Goal: Transaction & Acquisition: Download file/media

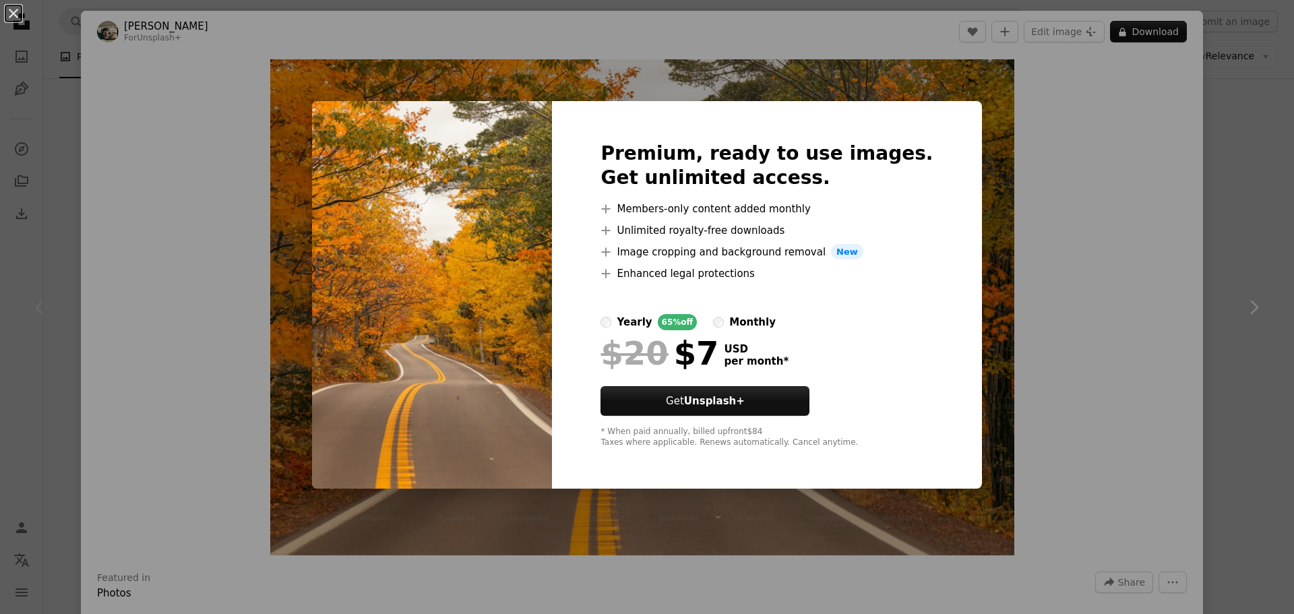
click at [162, 67] on div "An X shape Premium, ready to use images. Get unlimited access. A plus sign Memb…" at bounding box center [647, 307] width 1294 height 614
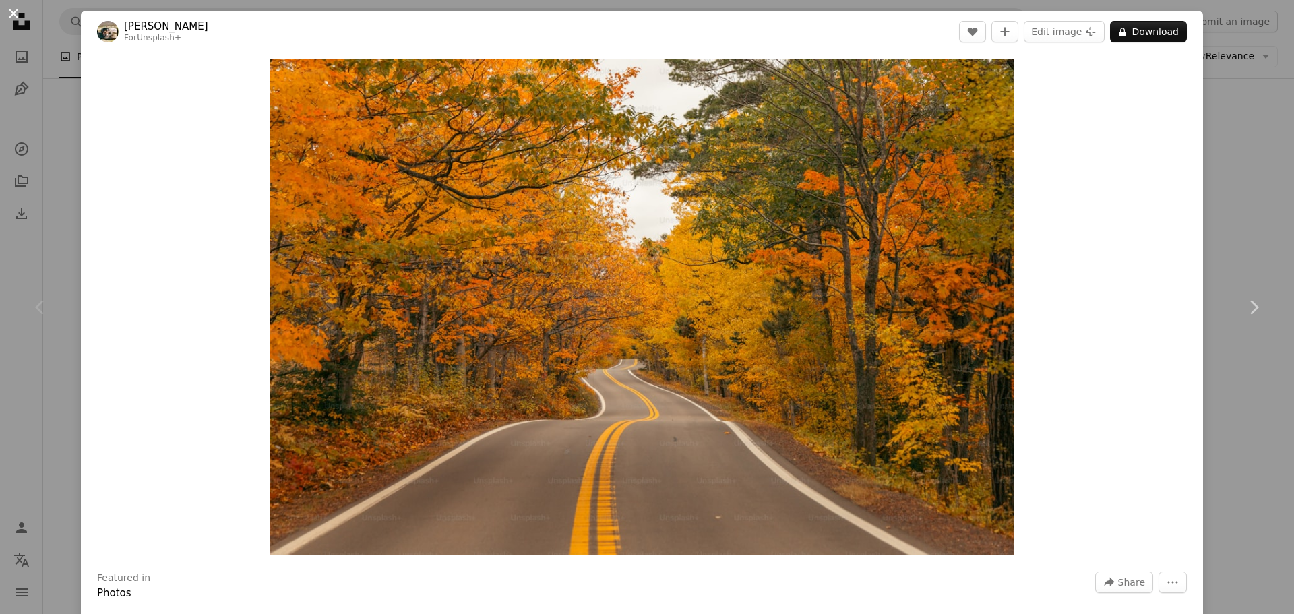
click at [15, 19] on button "An X shape" at bounding box center [13, 13] width 16 height 16
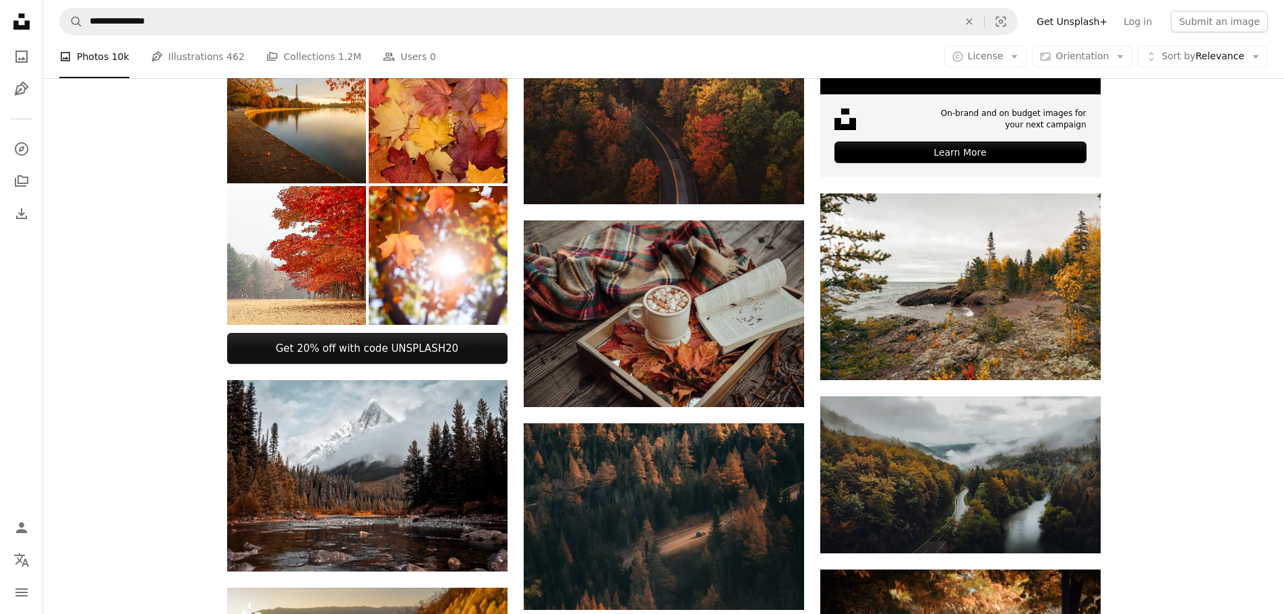
scroll to position [472, 0]
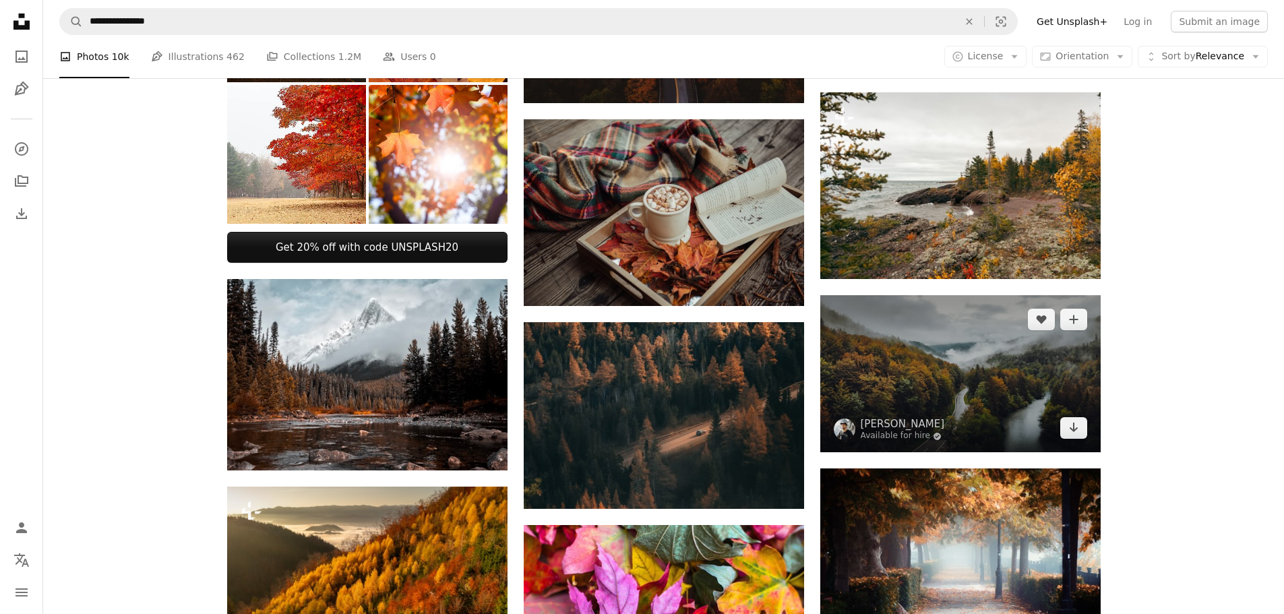
click at [1027, 394] on img at bounding box center [960, 374] width 280 height 158
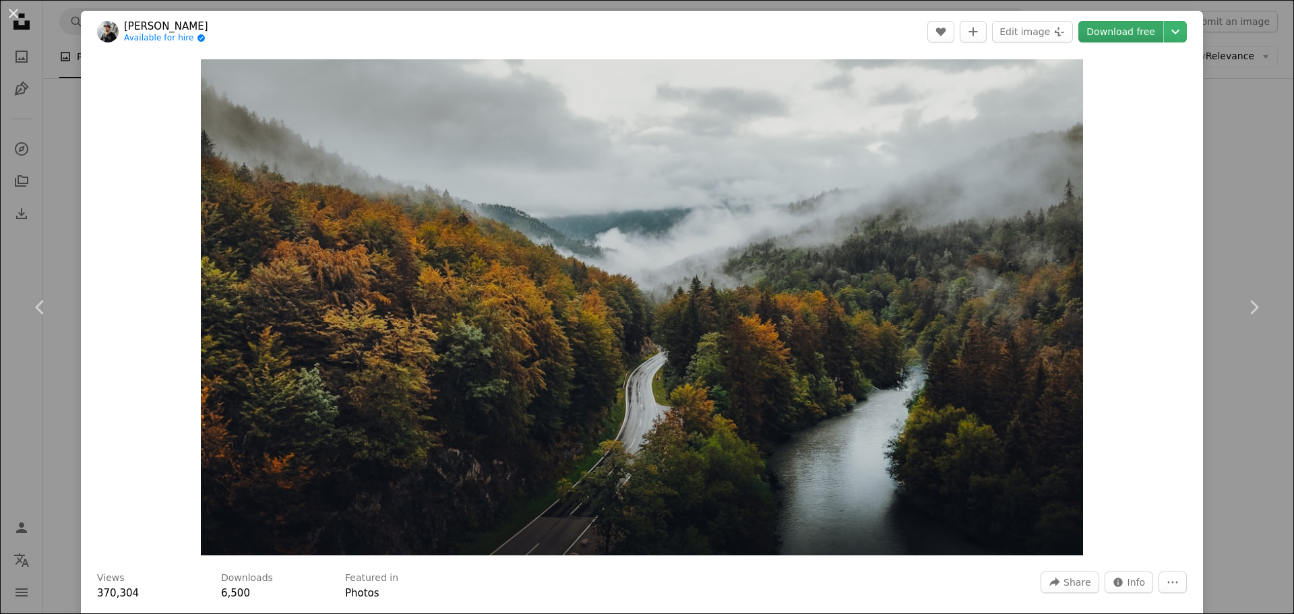
click at [1149, 35] on link "Download free" at bounding box center [1121, 32] width 85 height 22
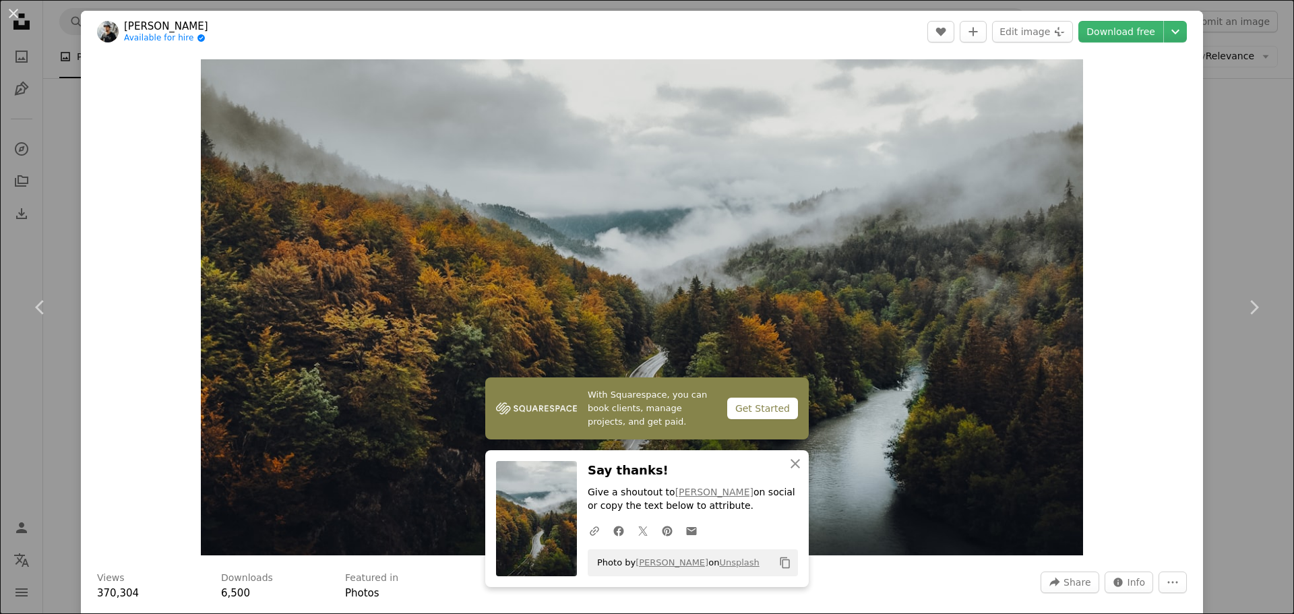
click at [1147, 71] on div "Zoom in" at bounding box center [642, 308] width 1122 height 510
click at [7, 17] on button "An X shape" at bounding box center [13, 13] width 16 height 16
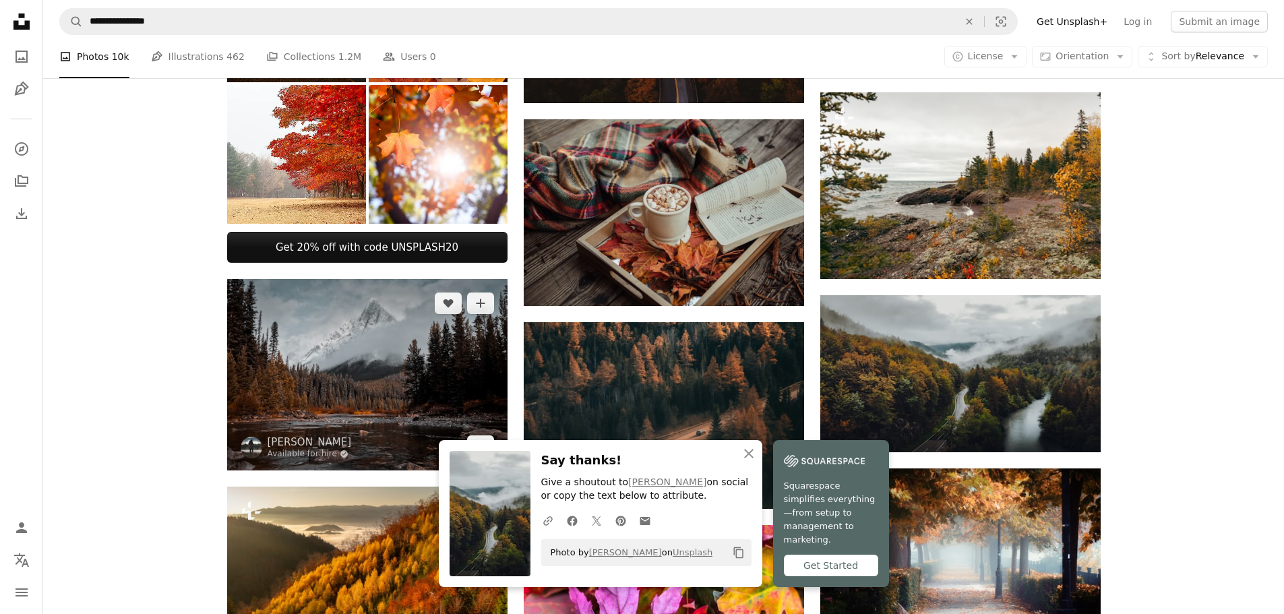
click at [365, 358] on img at bounding box center [367, 374] width 280 height 191
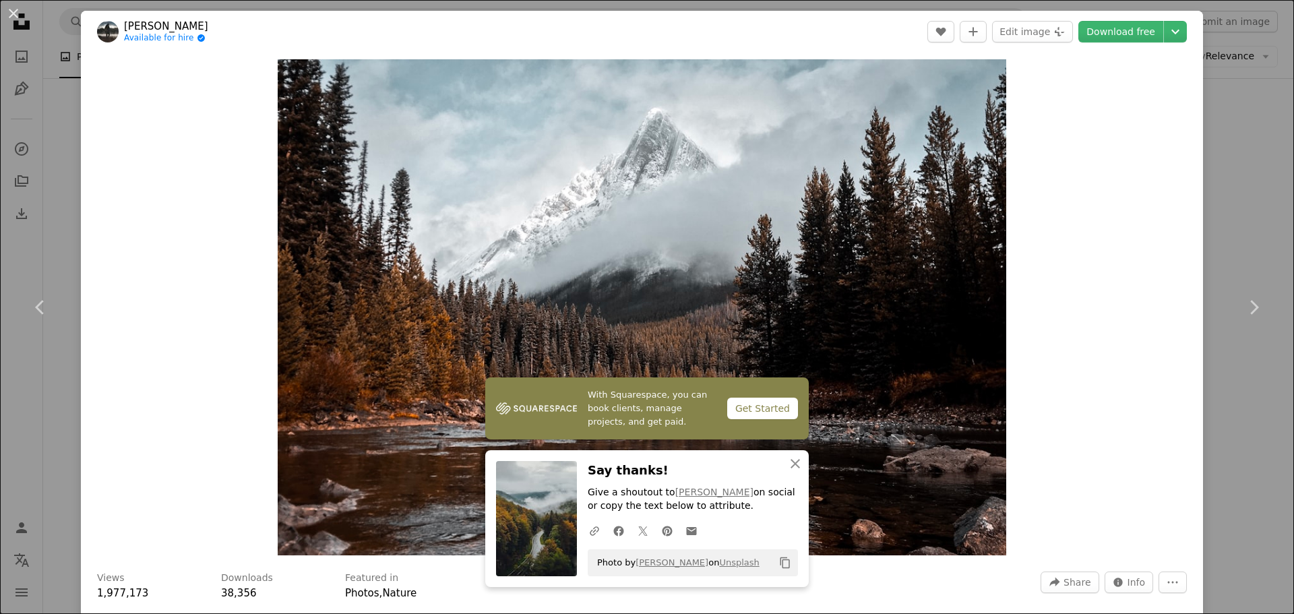
click at [1089, 196] on div "Zoom in" at bounding box center [642, 308] width 1122 height 510
click at [1126, 36] on link "Download free" at bounding box center [1121, 32] width 85 height 22
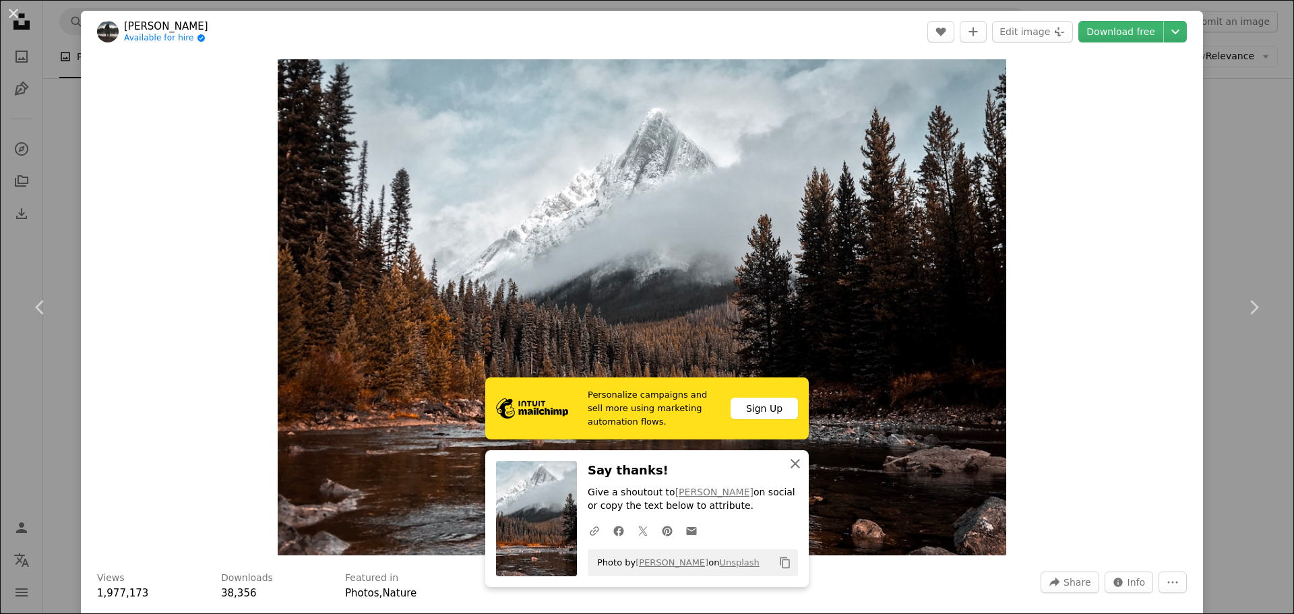
click at [791, 465] on icon "button" at bounding box center [795, 463] width 9 height 9
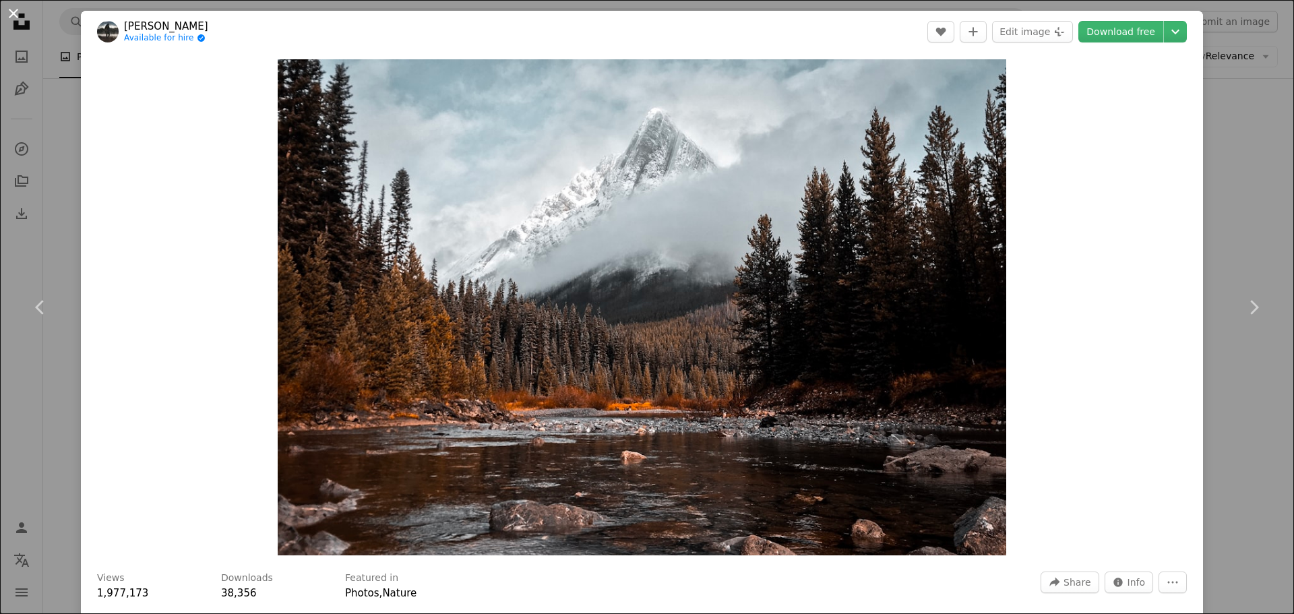
click at [18, 22] on button "An X shape" at bounding box center [13, 13] width 16 height 16
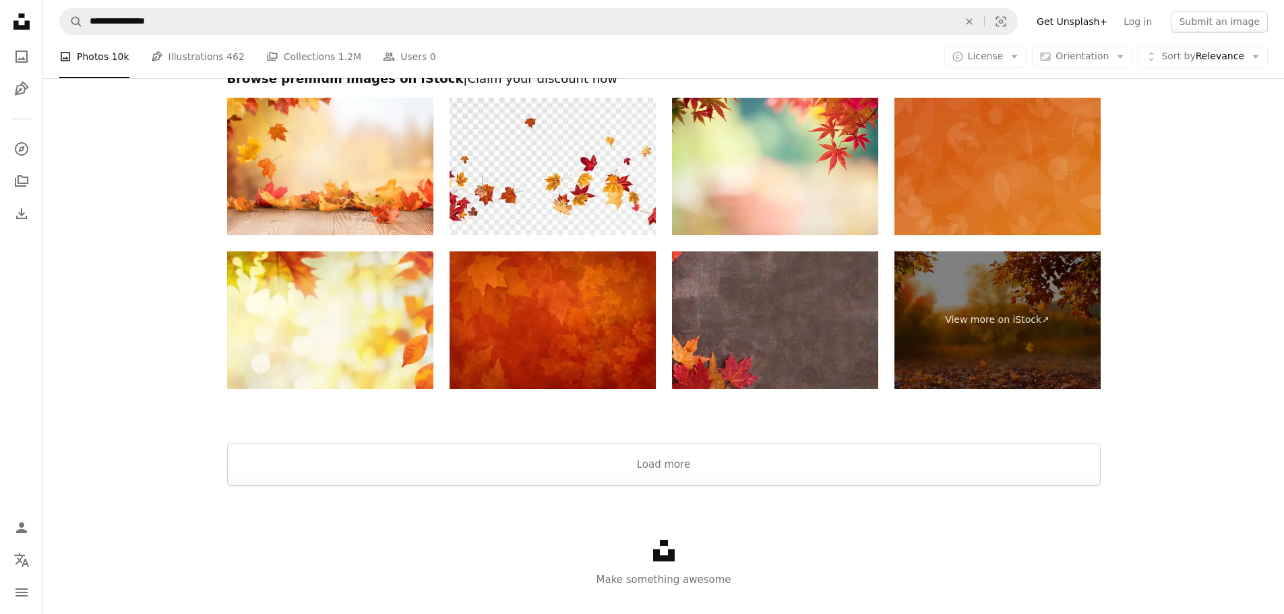
scroll to position [2006, 0]
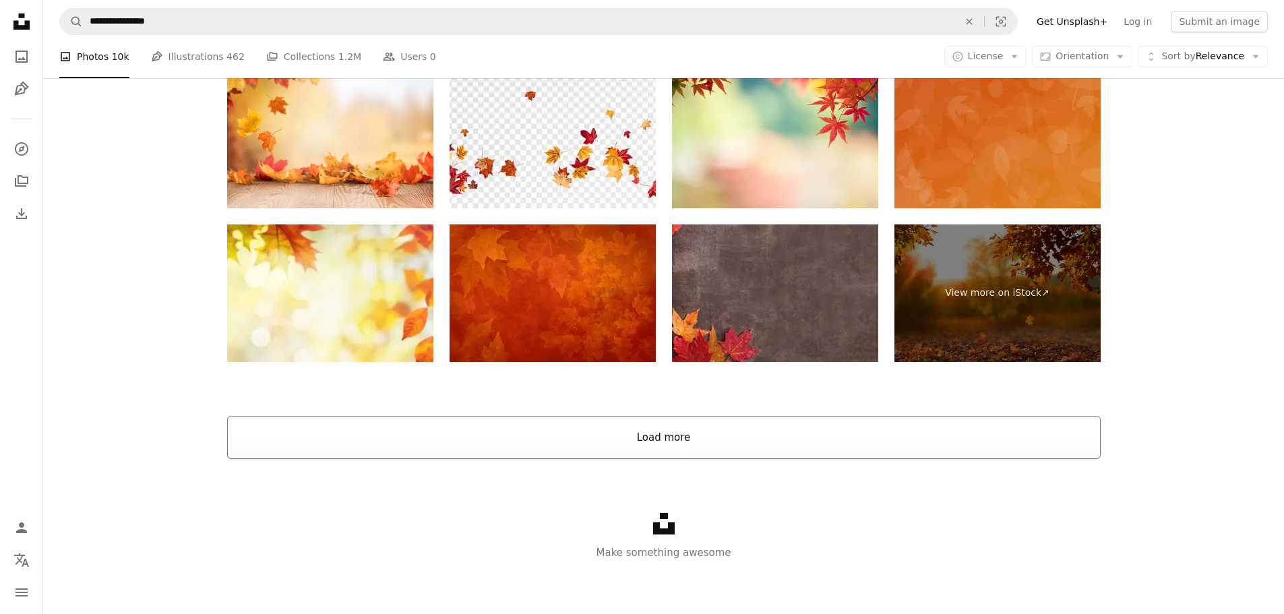
click at [260, 444] on button "Load more" at bounding box center [664, 437] width 874 height 43
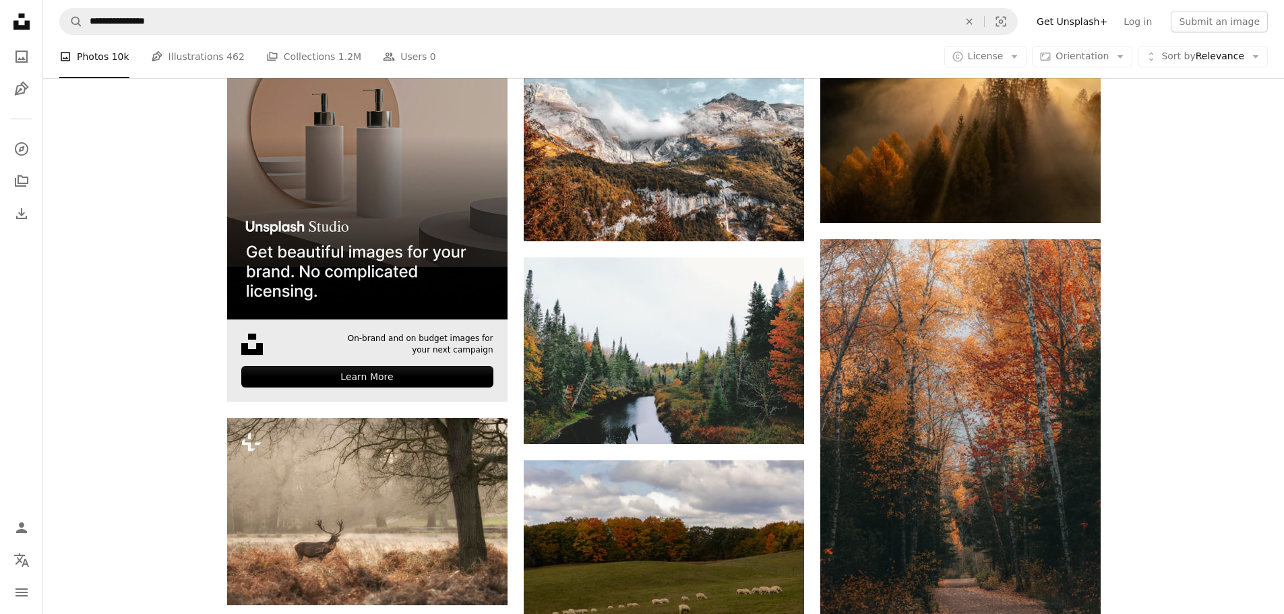
scroll to position [2208, 0]
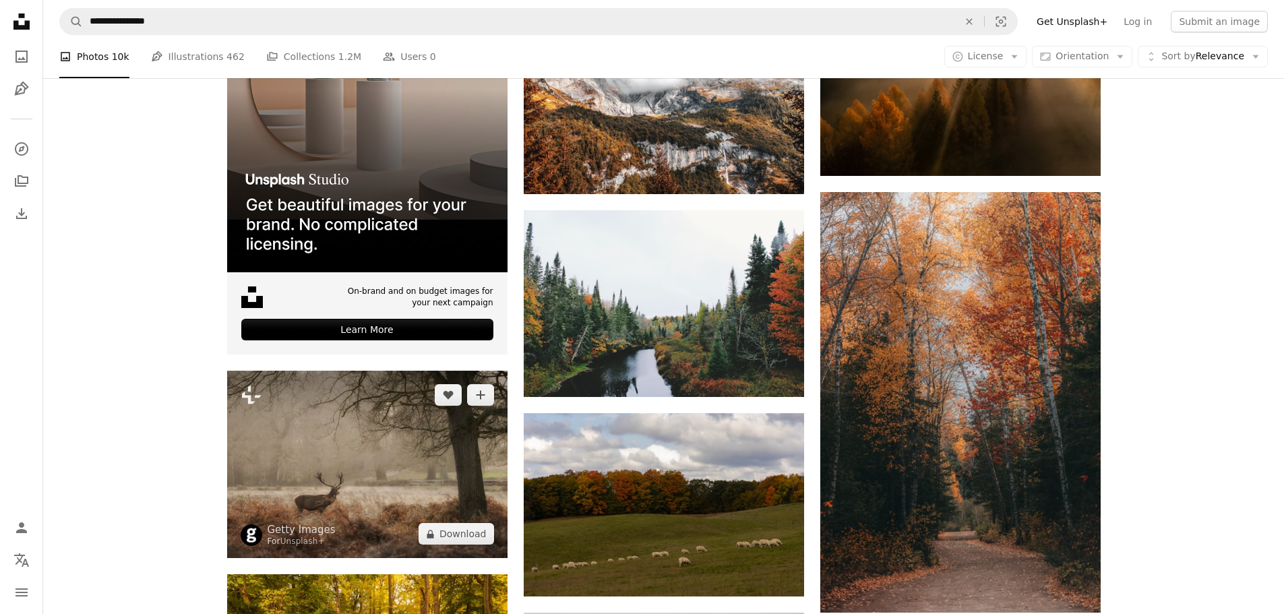
click at [415, 470] on img at bounding box center [367, 464] width 280 height 187
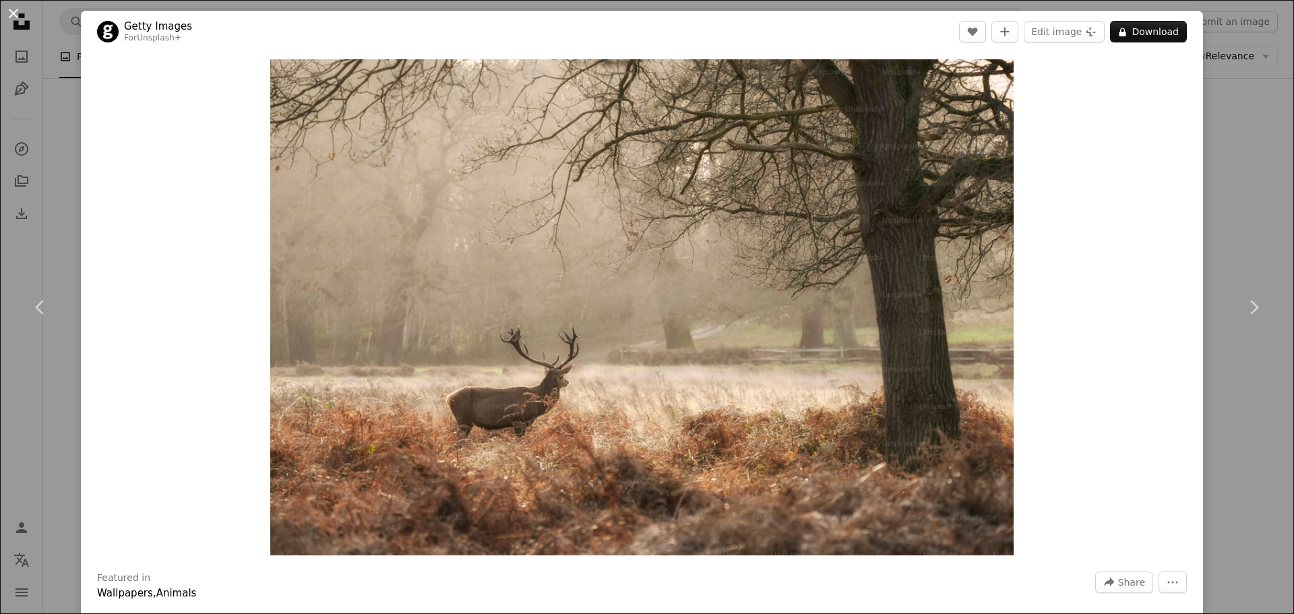
click at [16, 16] on button "An X shape" at bounding box center [13, 13] width 16 height 16
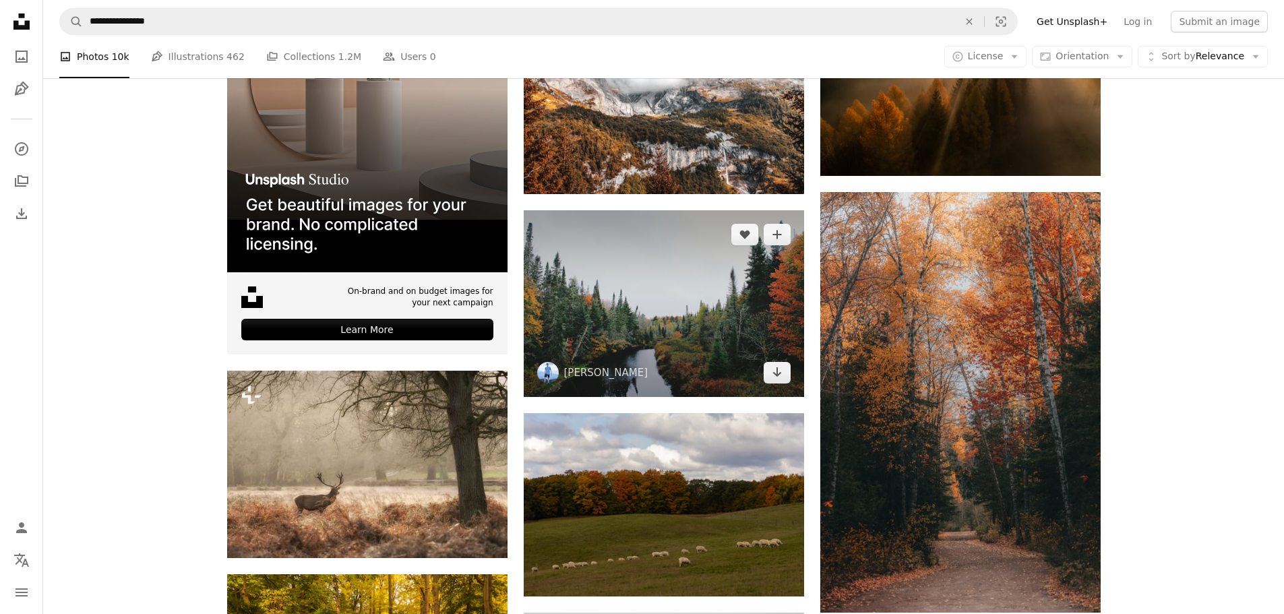
click at [611, 326] on img at bounding box center [664, 303] width 280 height 187
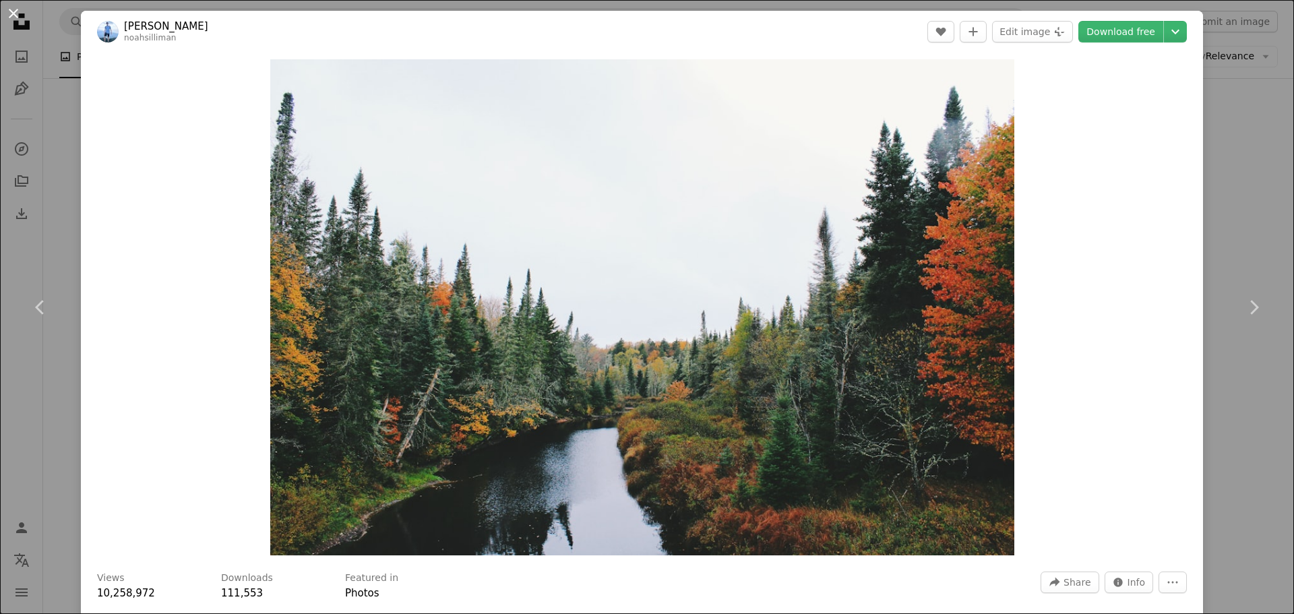
click at [18, 20] on button "An X shape" at bounding box center [13, 13] width 16 height 16
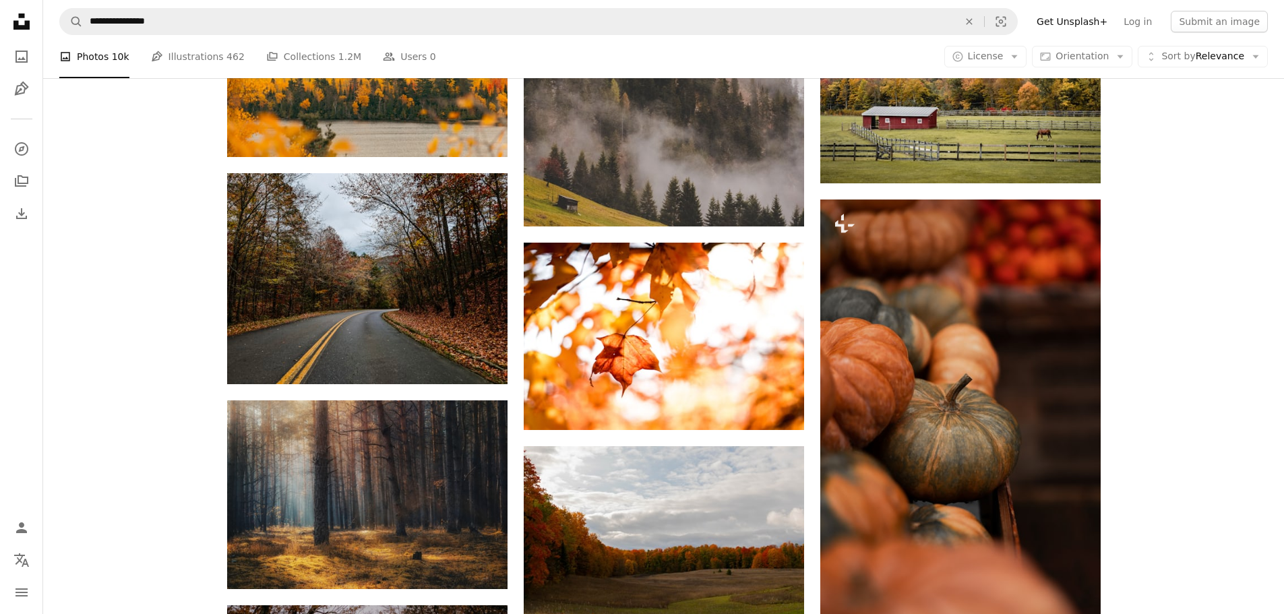
scroll to position [3017, 0]
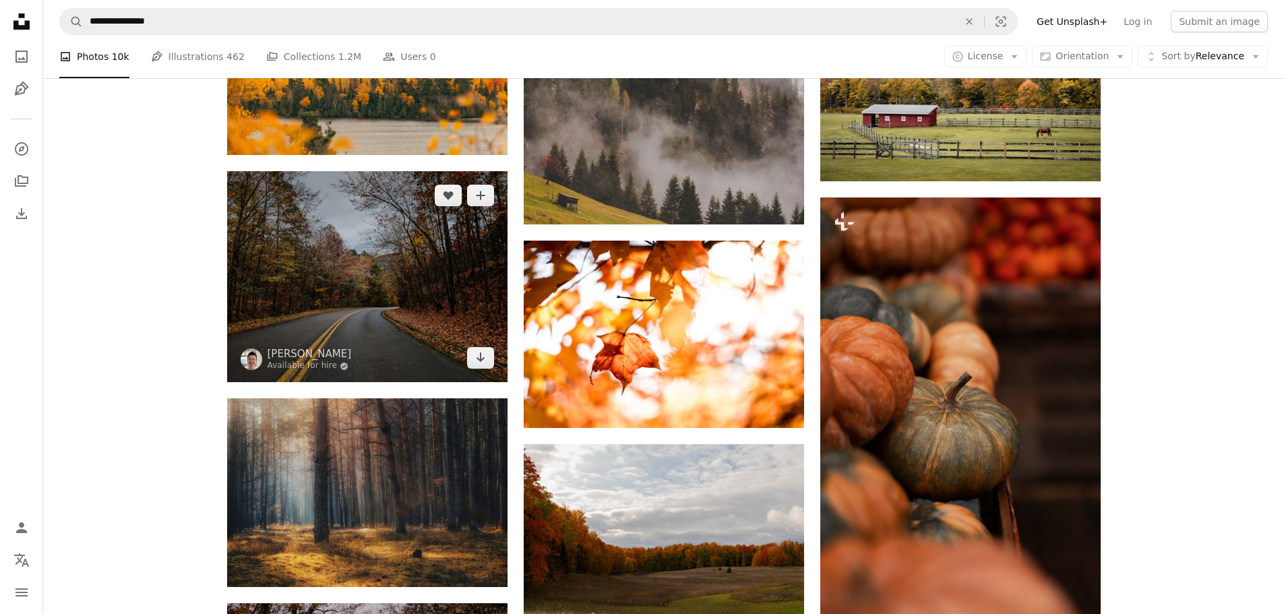
click at [355, 322] on img at bounding box center [367, 276] width 280 height 211
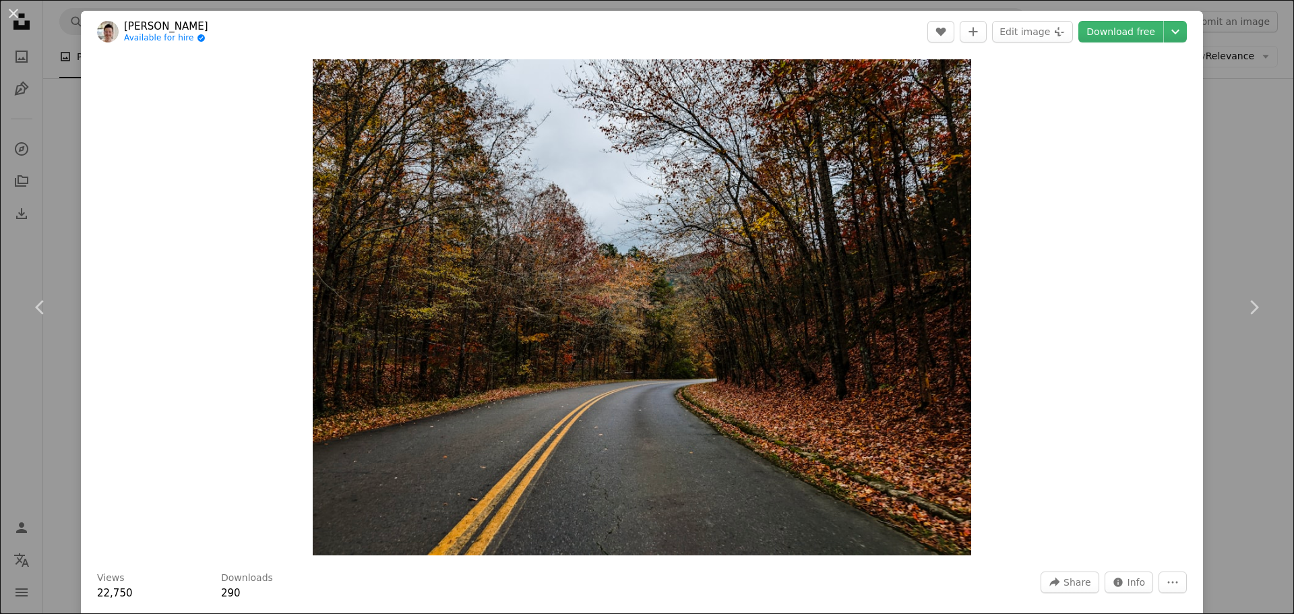
drag, startPoint x: 519, startPoint y: 272, endPoint x: 1030, endPoint y: 196, distance: 516.6
click at [1030, 196] on div "Zoom in" at bounding box center [642, 308] width 1122 height 510
drag, startPoint x: 1131, startPoint y: 38, endPoint x: 1116, endPoint y: 44, distance: 16.3
click at [1131, 38] on link "Download free" at bounding box center [1121, 32] width 85 height 22
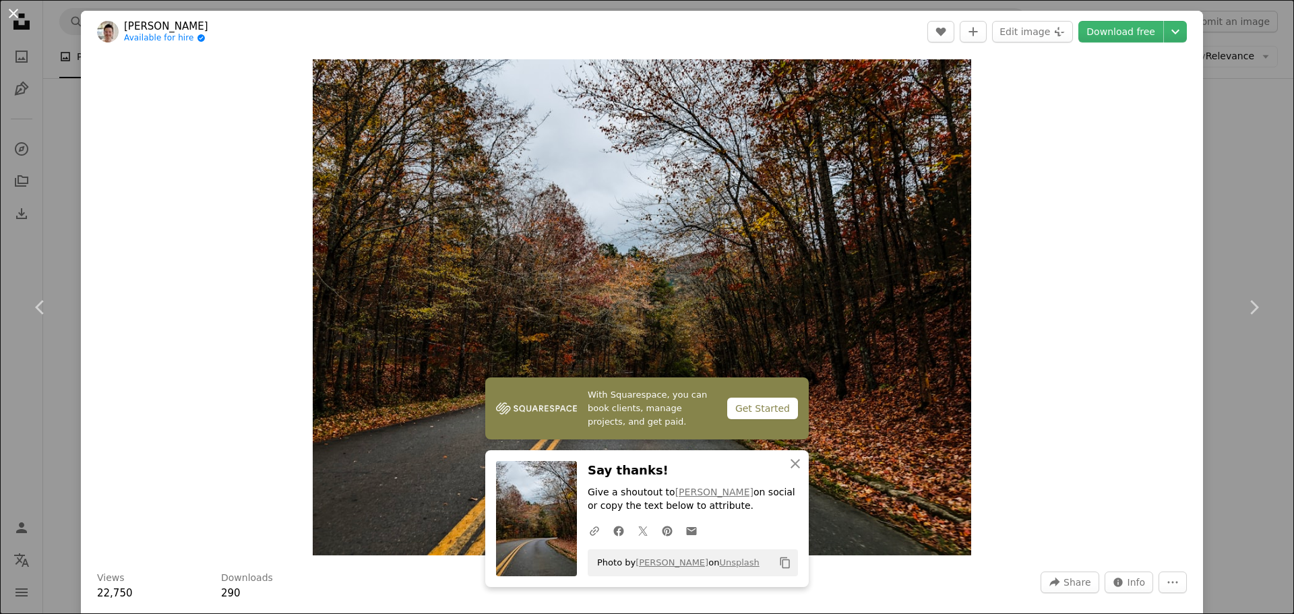
click at [13, 18] on button "An X shape" at bounding box center [13, 13] width 16 height 16
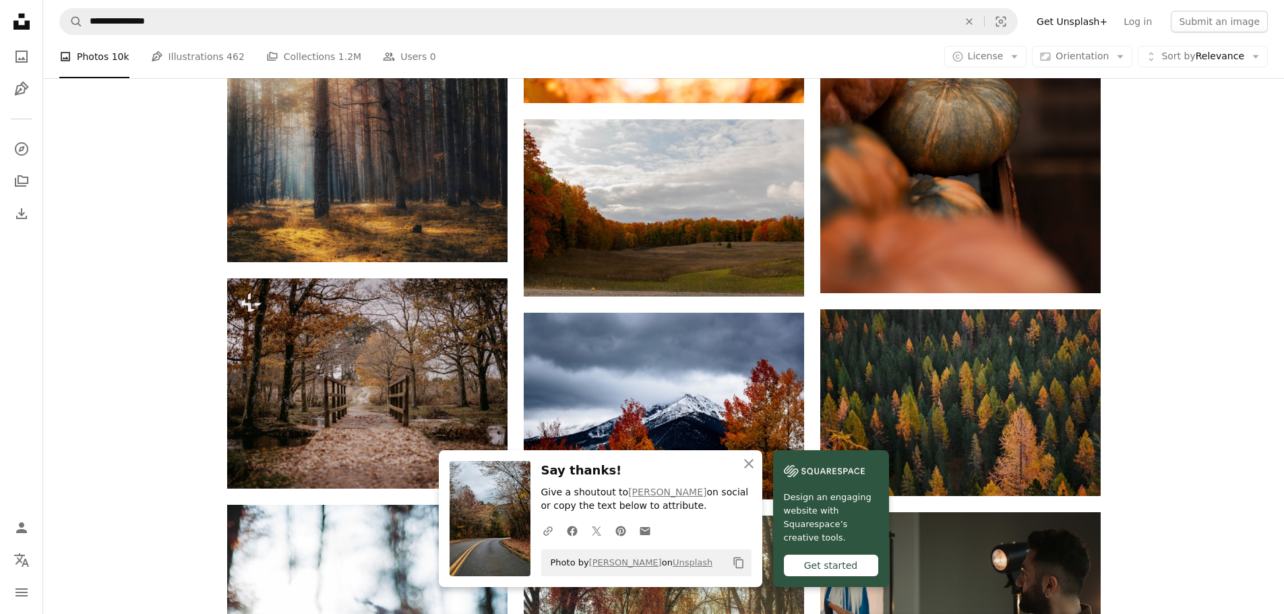
scroll to position [3354, 0]
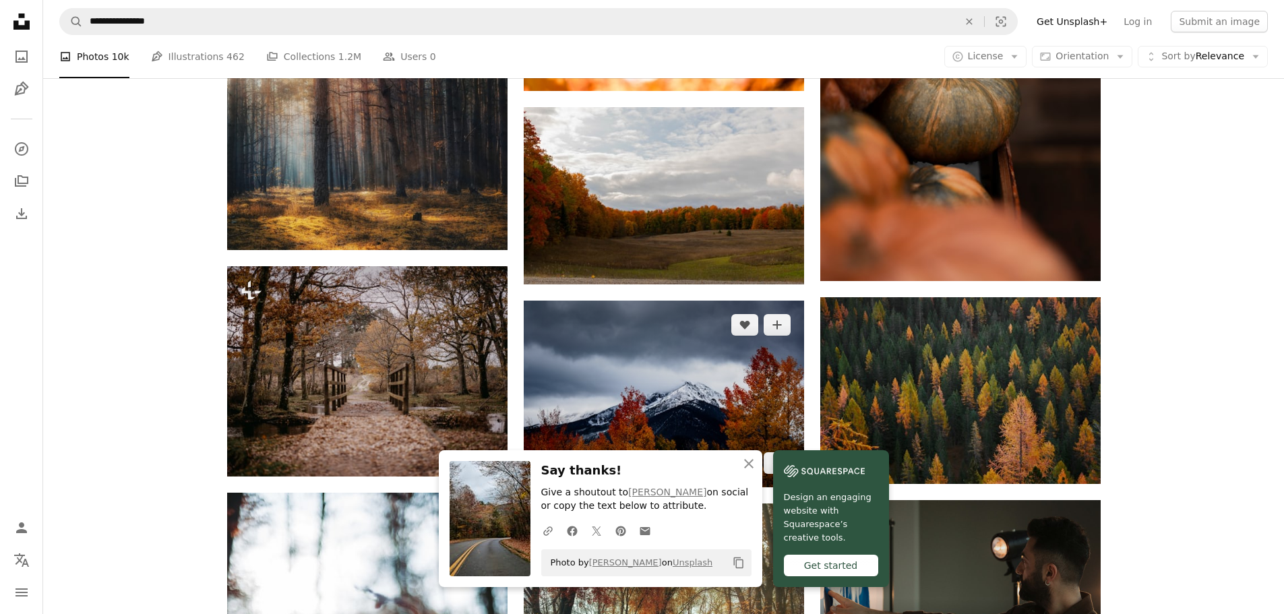
click at [625, 340] on img at bounding box center [664, 394] width 280 height 187
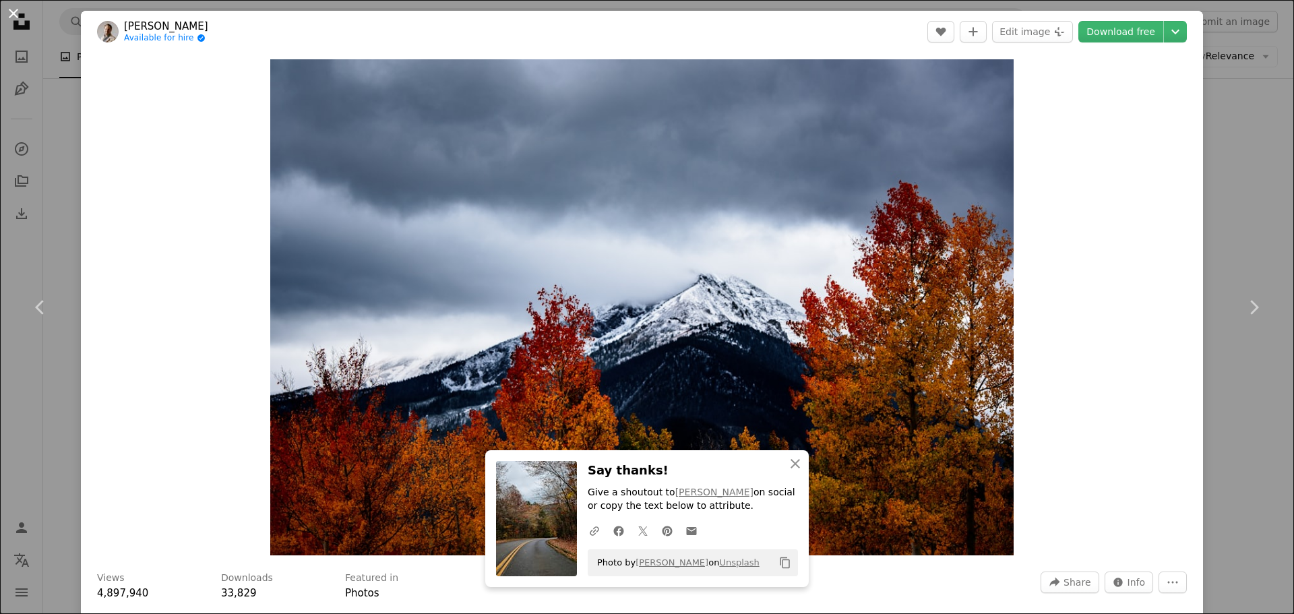
click at [18, 18] on button "An X shape" at bounding box center [13, 13] width 16 height 16
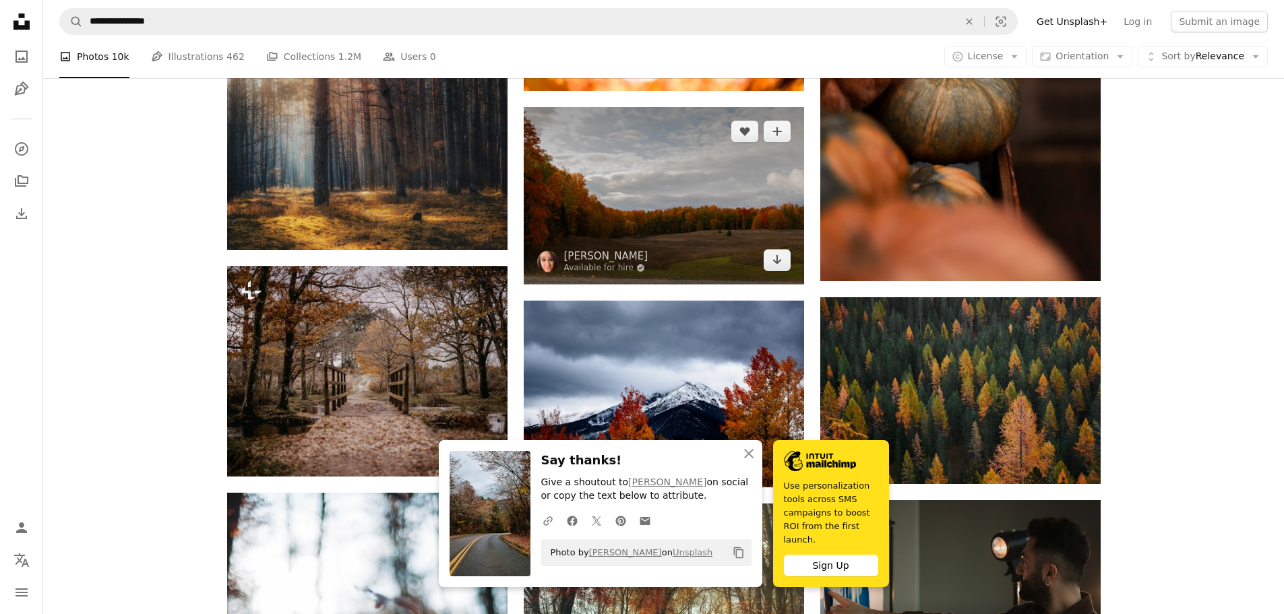
click at [620, 237] on img at bounding box center [664, 195] width 280 height 177
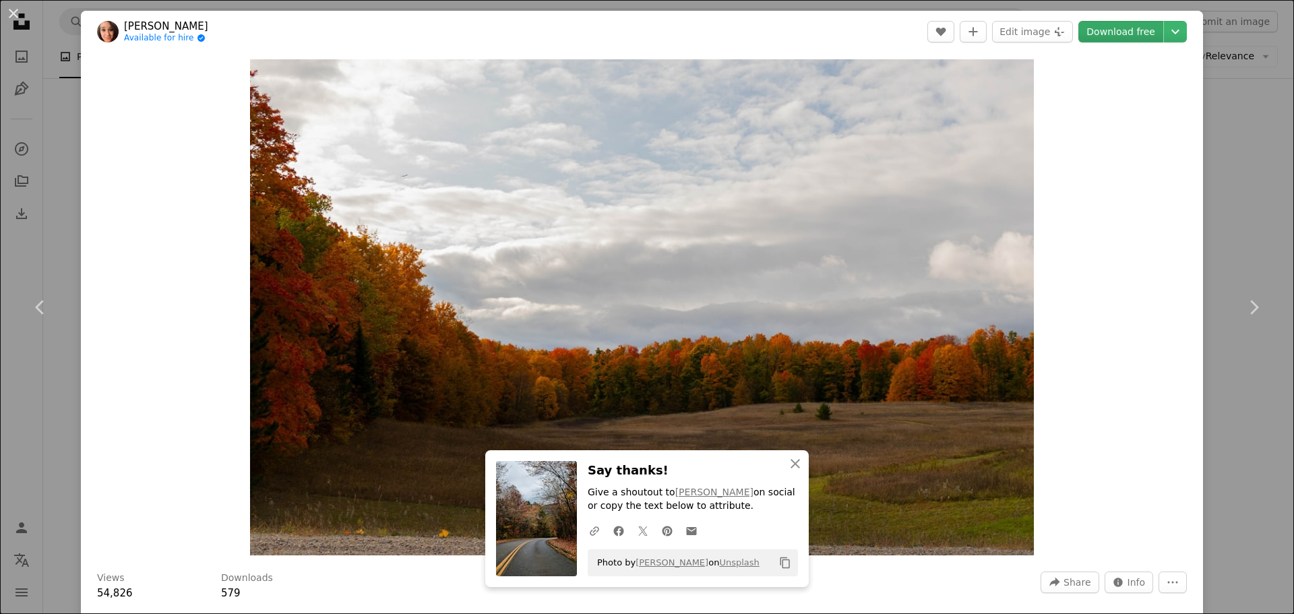
click at [1110, 30] on link "Download free" at bounding box center [1121, 32] width 85 height 22
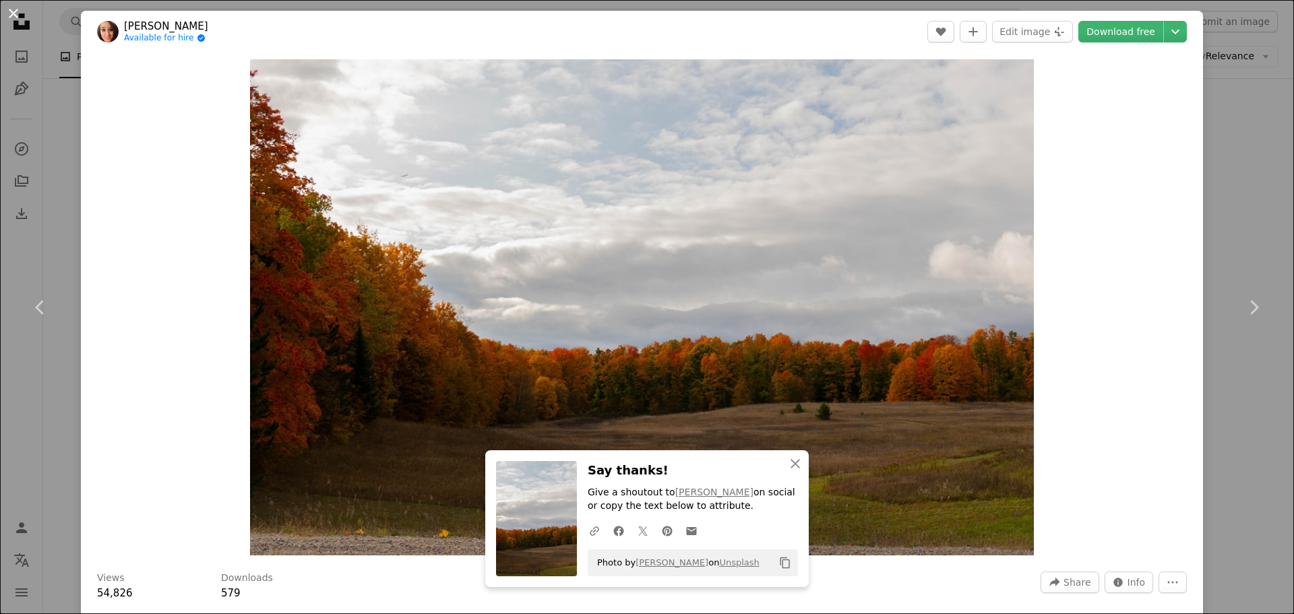
click at [17, 12] on button "An X shape" at bounding box center [13, 13] width 16 height 16
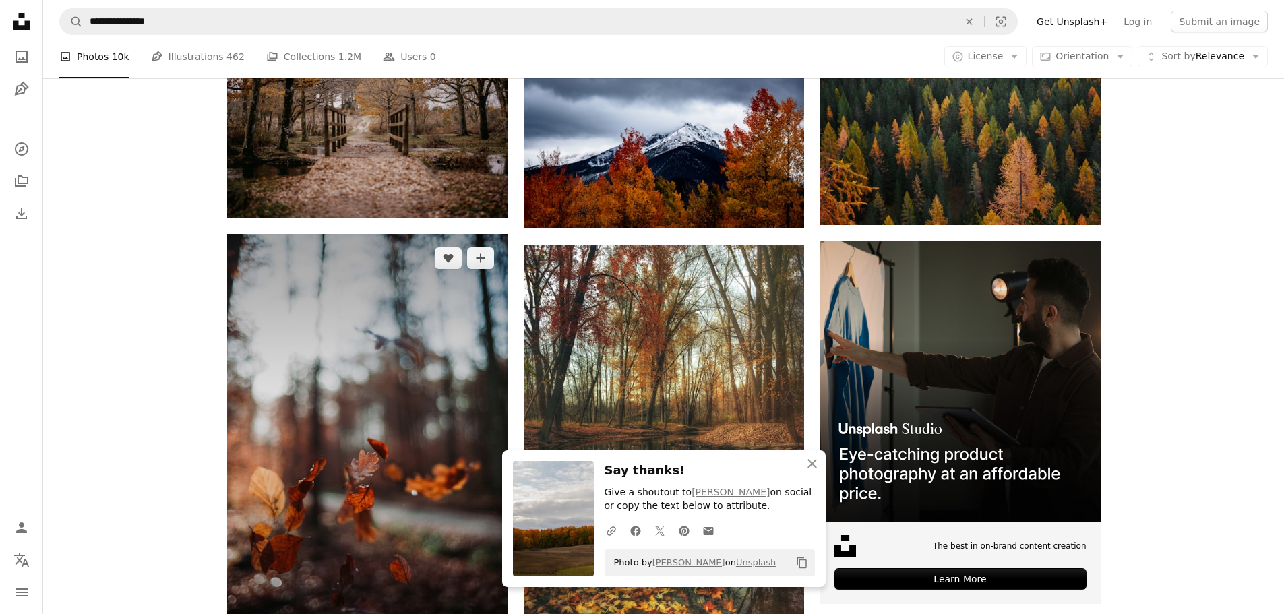
scroll to position [3691, 0]
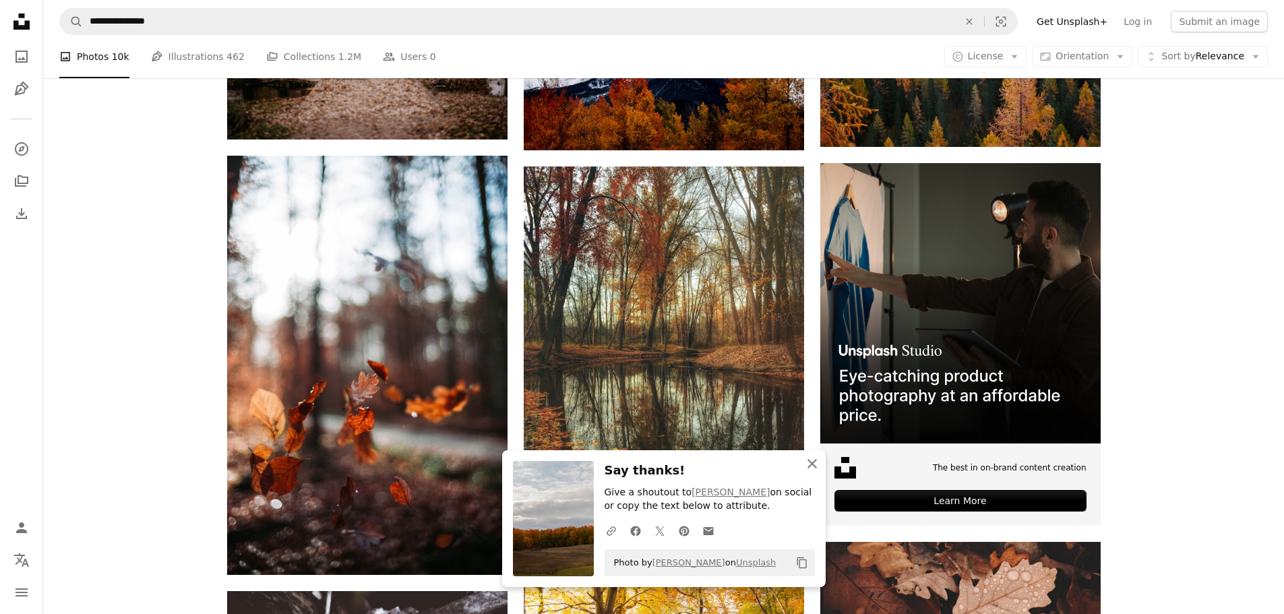
click at [812, 465] on icon "An X shape" at bounding box center [812, 464] width 16 height 16
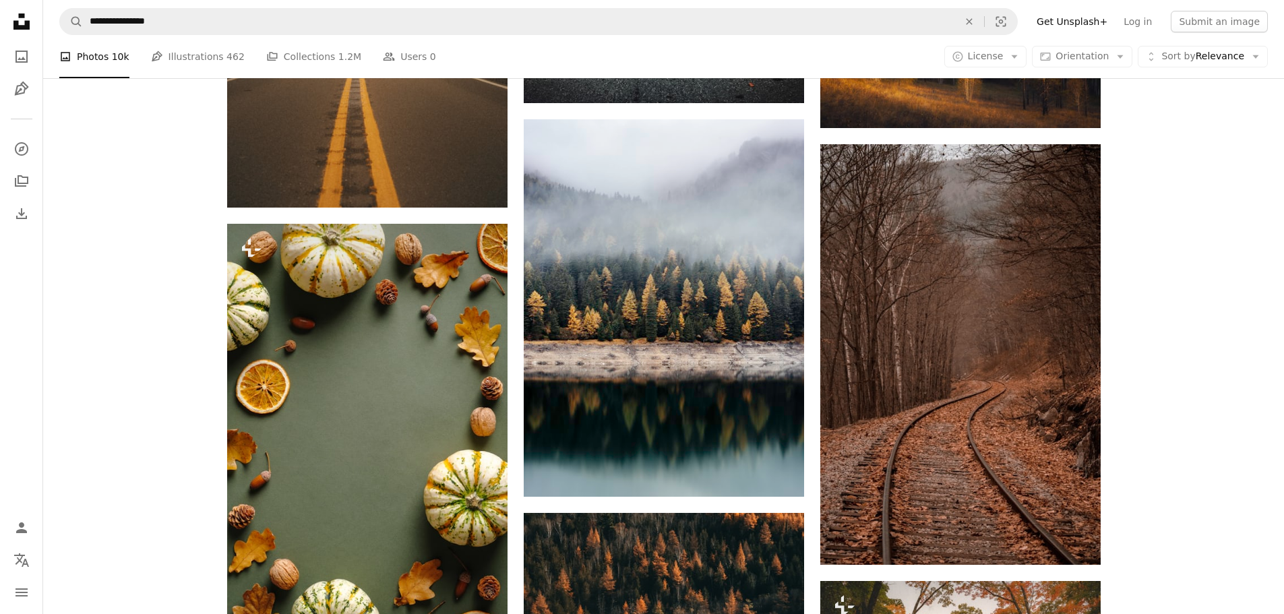
scroll to position [4702, 0]
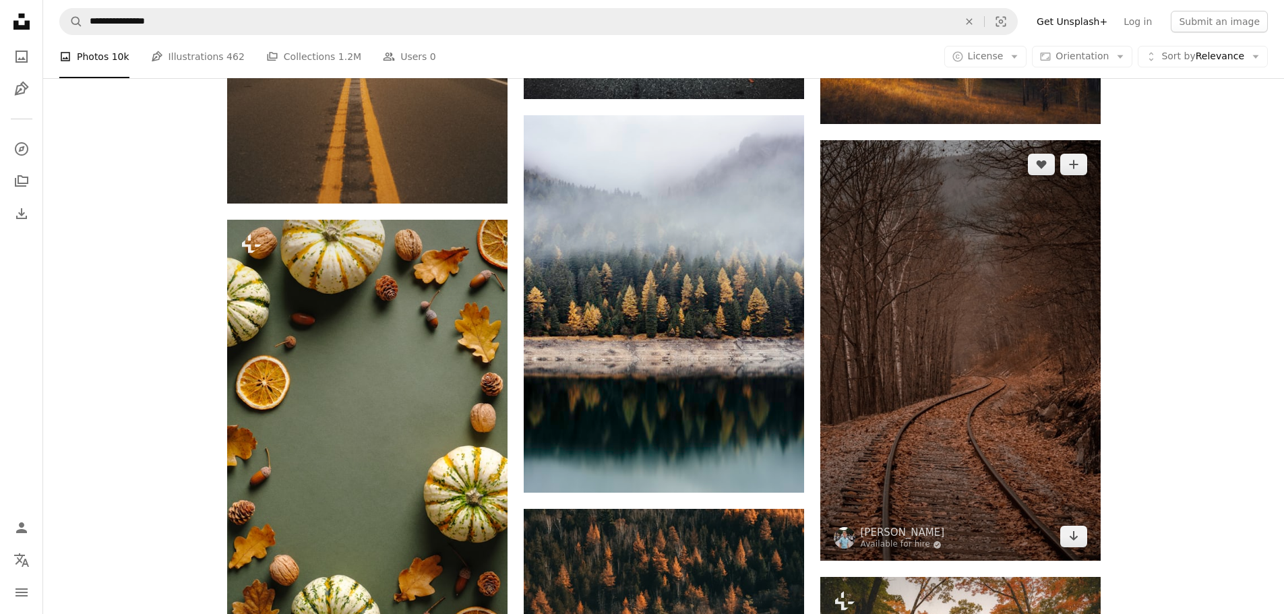
click at [970, 432] on img at bounding box center [960, 350] width 280 height 421
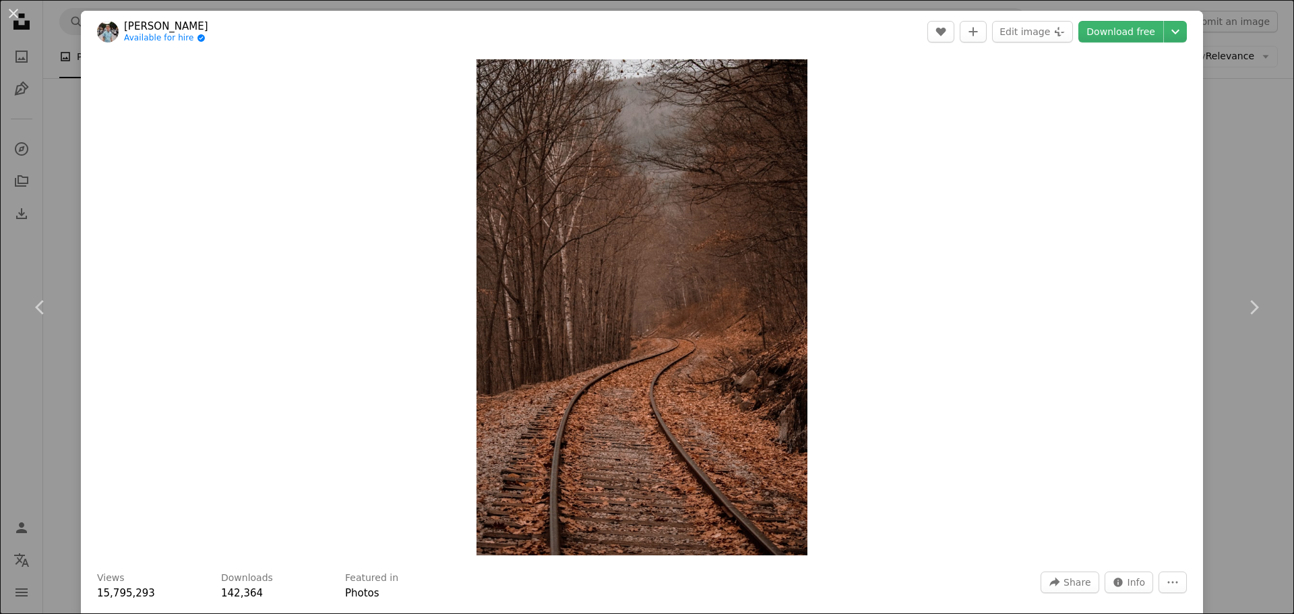
drag, startPoint x: 675, startPoint y: 359, endPoint x: 913, endPoint y: 266, distance: 255.3
click at [914, 263] on div "Zoom in" at bounding box center [642, 308] width 1122 height 510
click at [18, 9] on button "An X shape" at bounding box center [13, 13] width 16 height 16
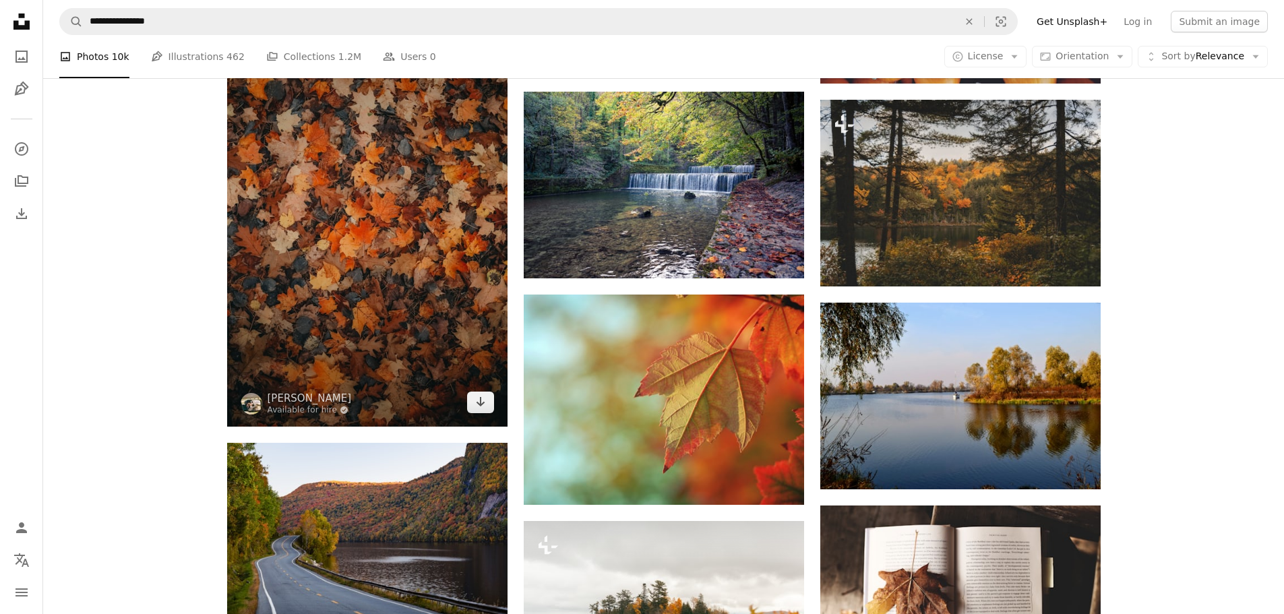
scroll to position [5713, 0]
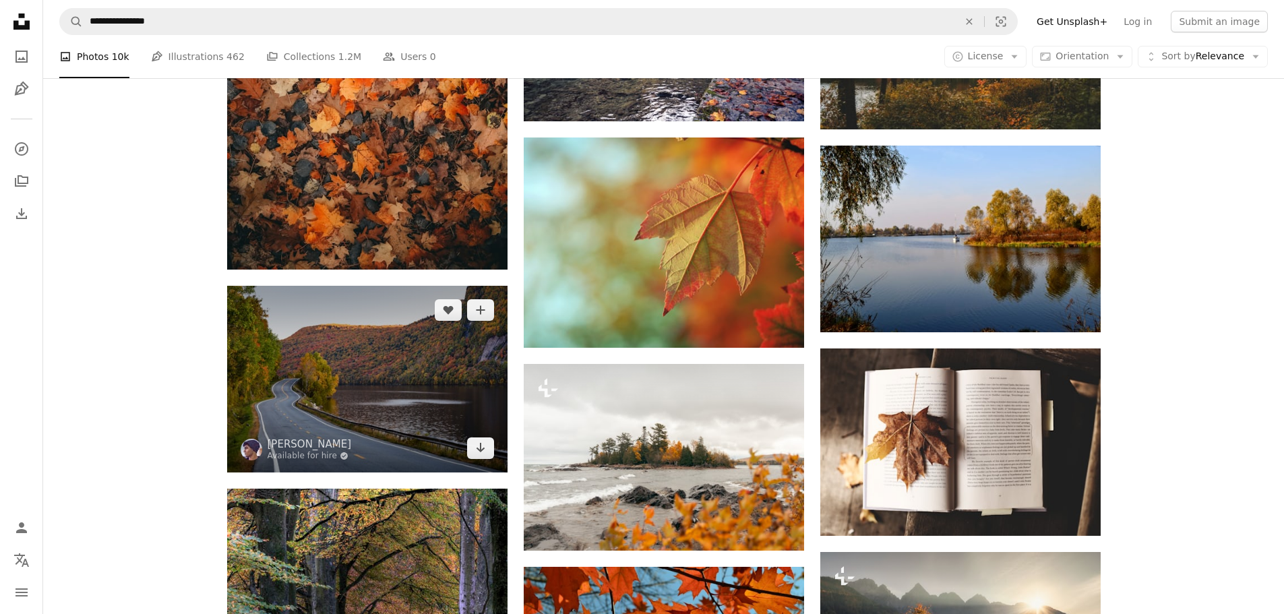
click at [344, 354] on img at bounding box center [367, 379] width 280 height 187
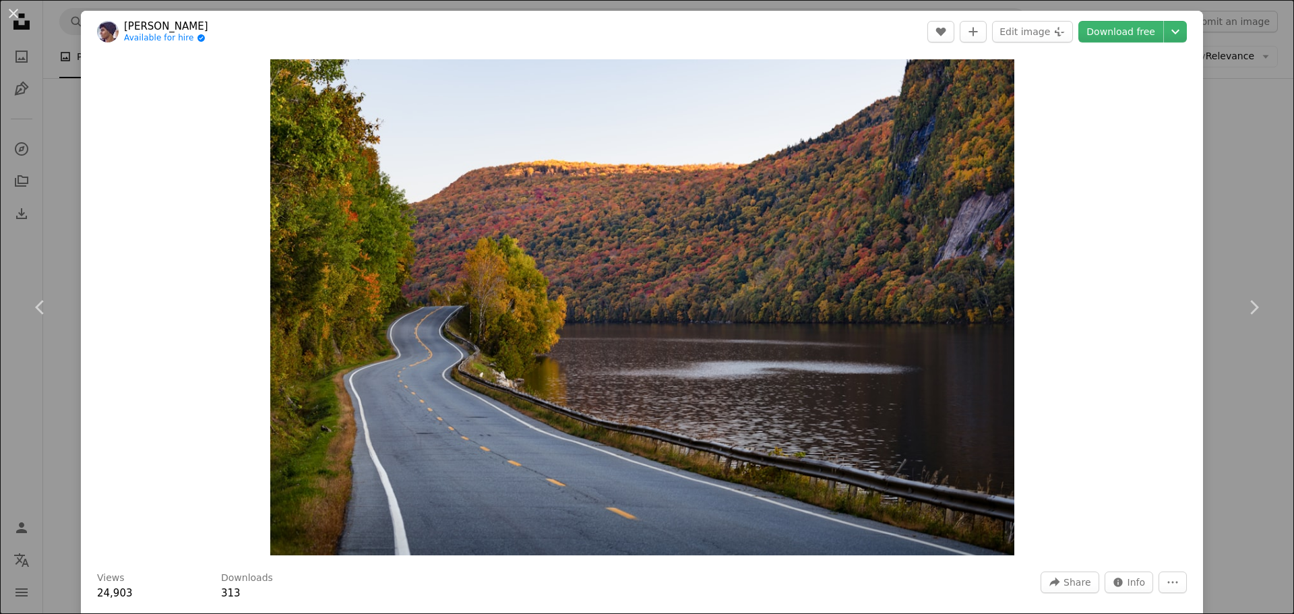
drag, startPoint x: 11, startPoint y: 16, endPoint x: 25, endPoint y: 23, distance: 15.4
click at [12, 16] on button "An X shape" at bounding box center [13, 13] width 16 height 16
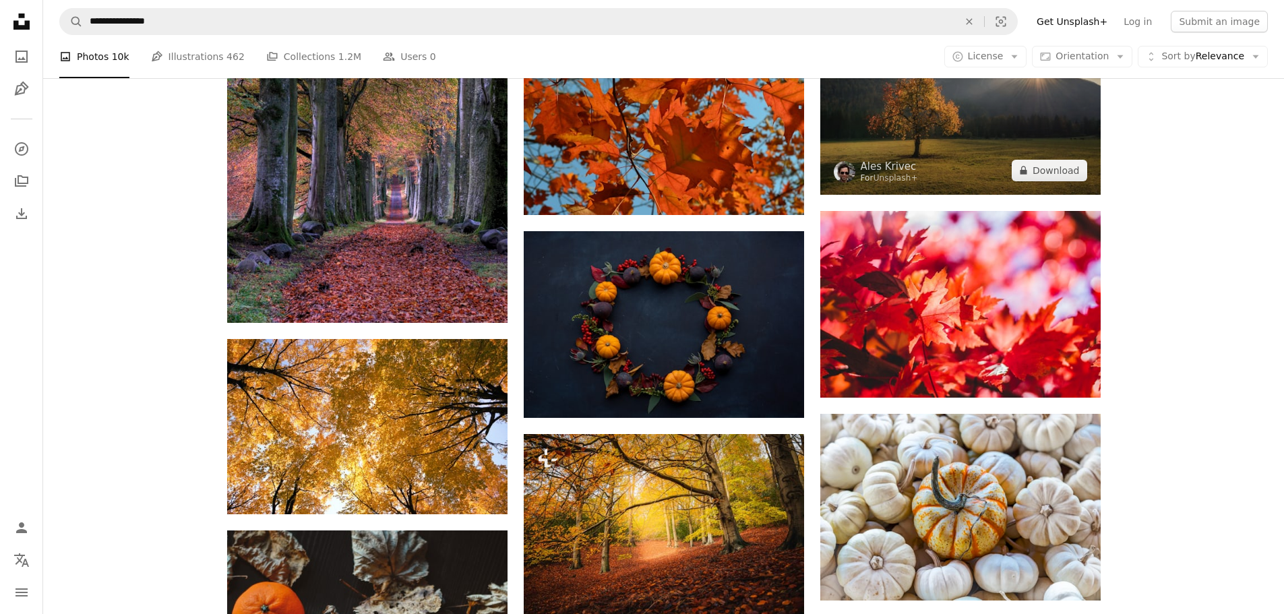
scroll to position [6185, 0]
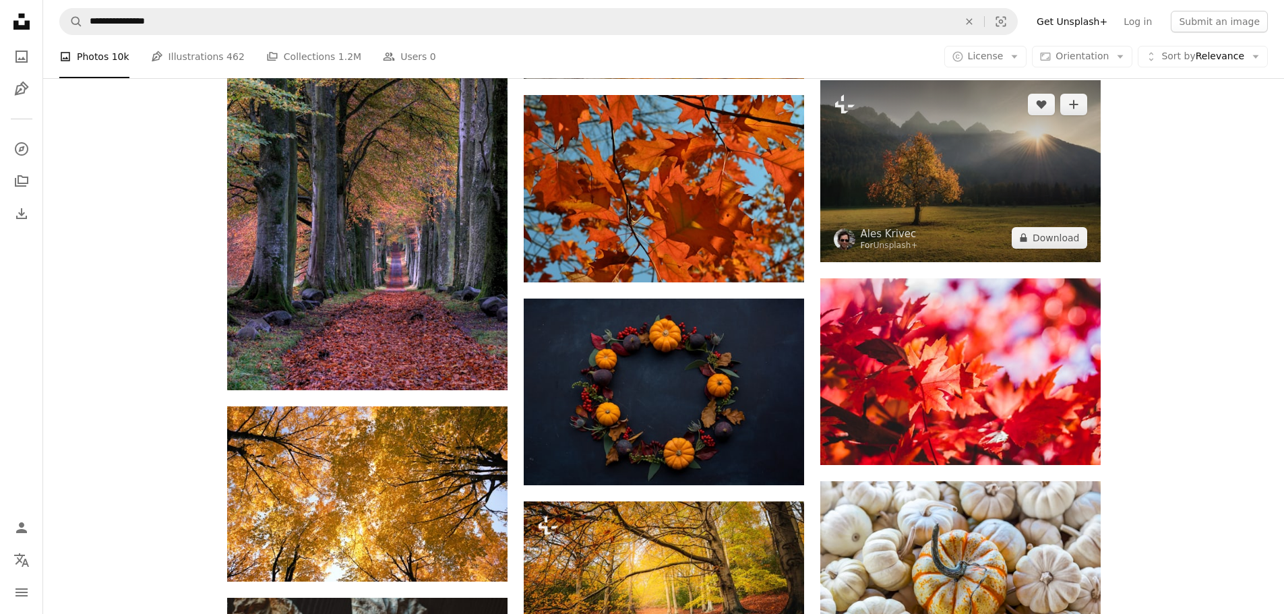
click at [959, 186] on img at bounding box center [960, 171] width 280 height 182
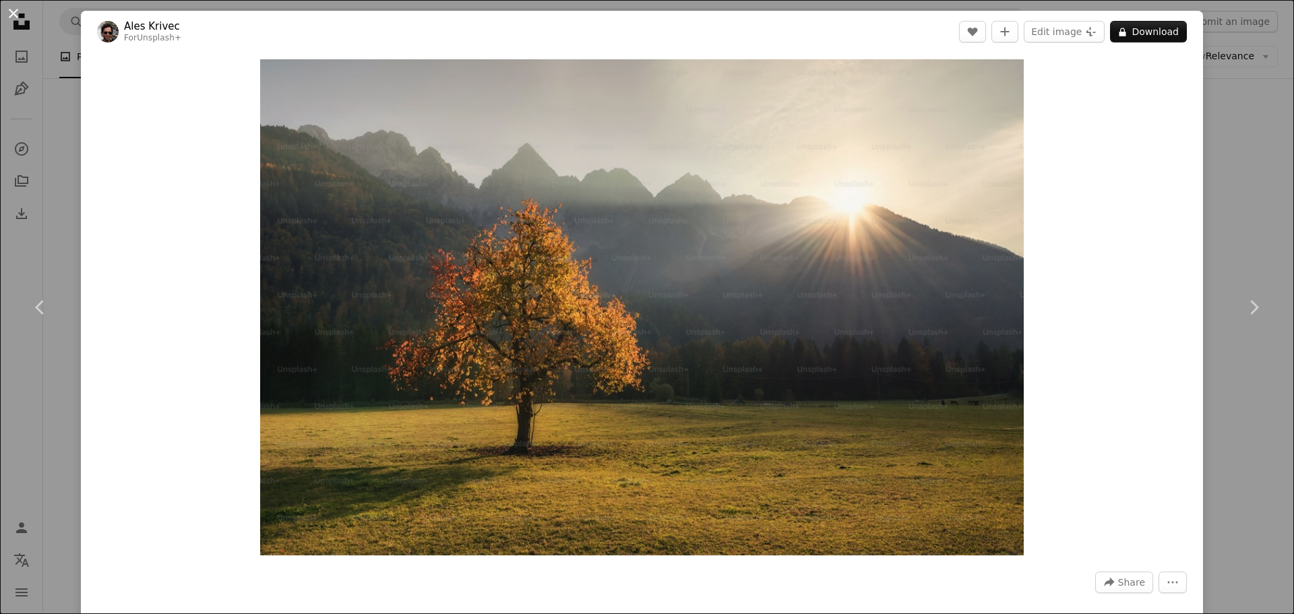
click at [14, 6] on button "An X shape" at bounding box center [13, 13] width 16 height 16
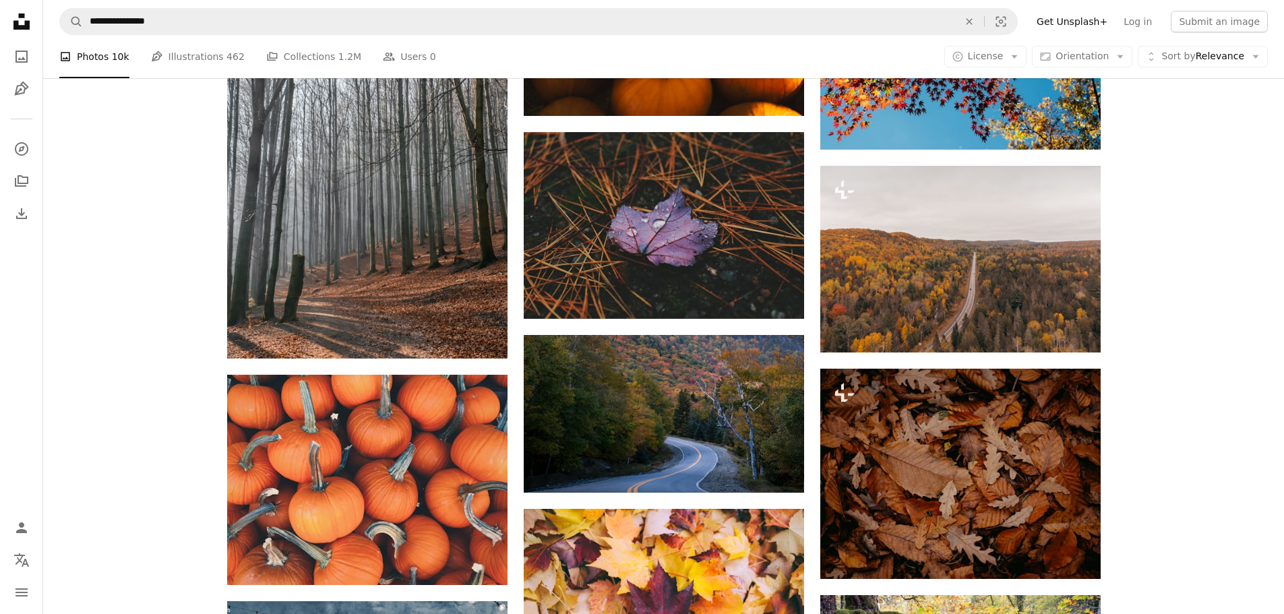
scroll to position [10162, 0]
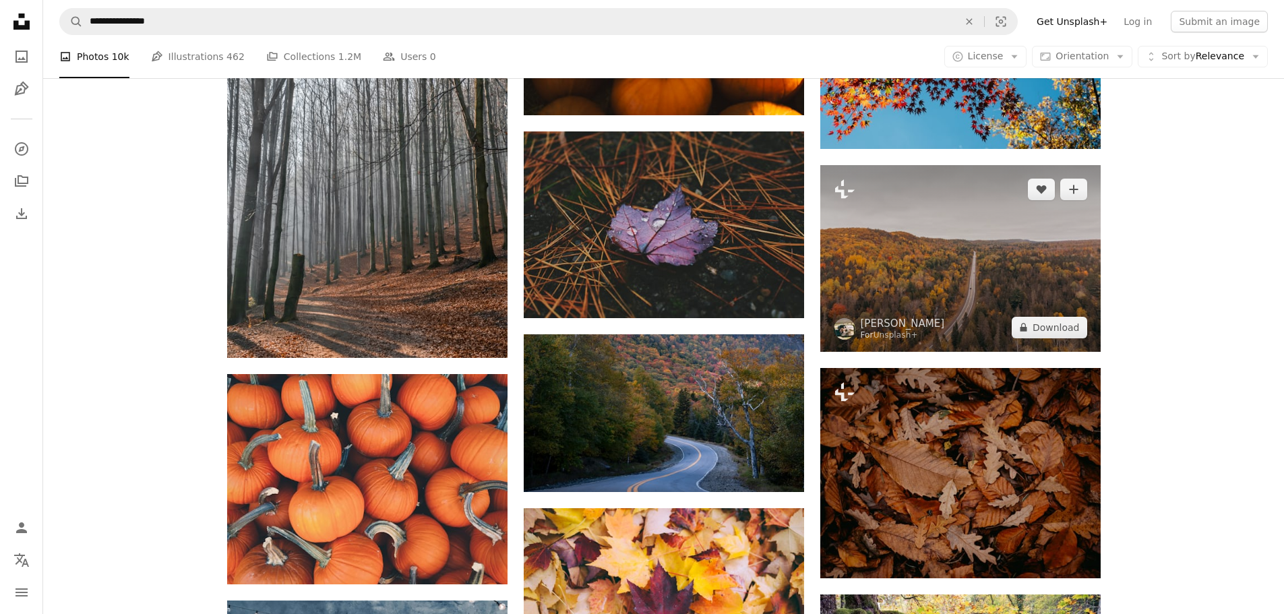
click at [945, 312] on img at bounding box center [960, 258] width 280 height 187
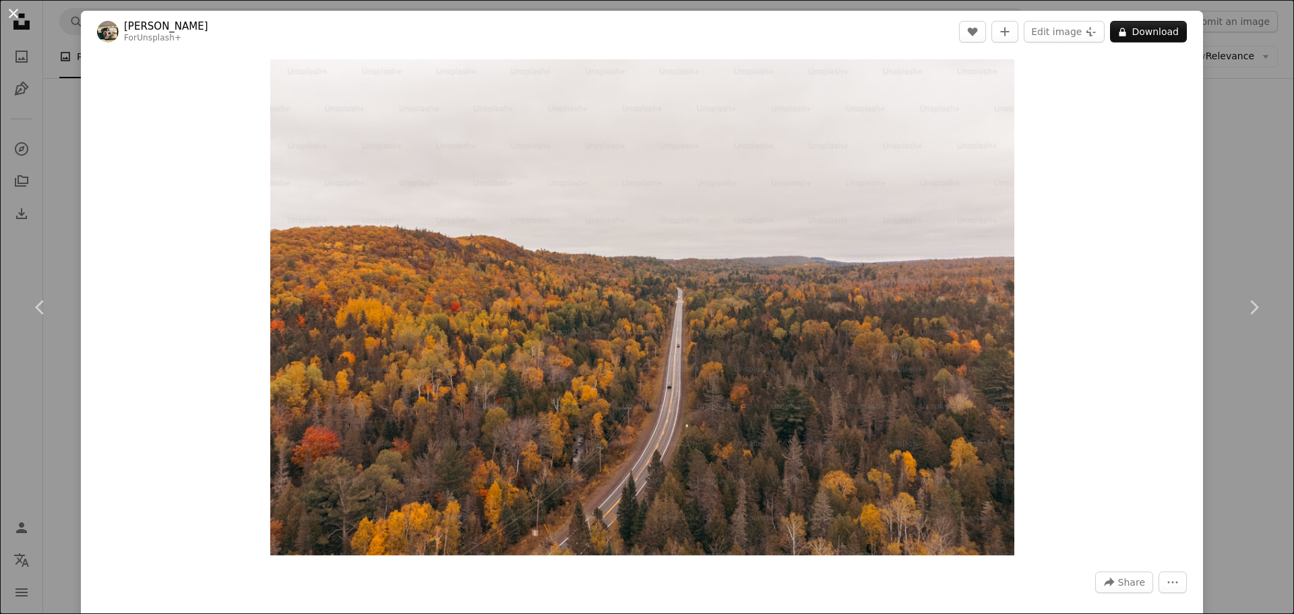
click at [12, 15] on button "An X shape" at bounding box center [13, 13] width 16 height 16
